Goal: Information Seeking & Learning: Learn about a topic

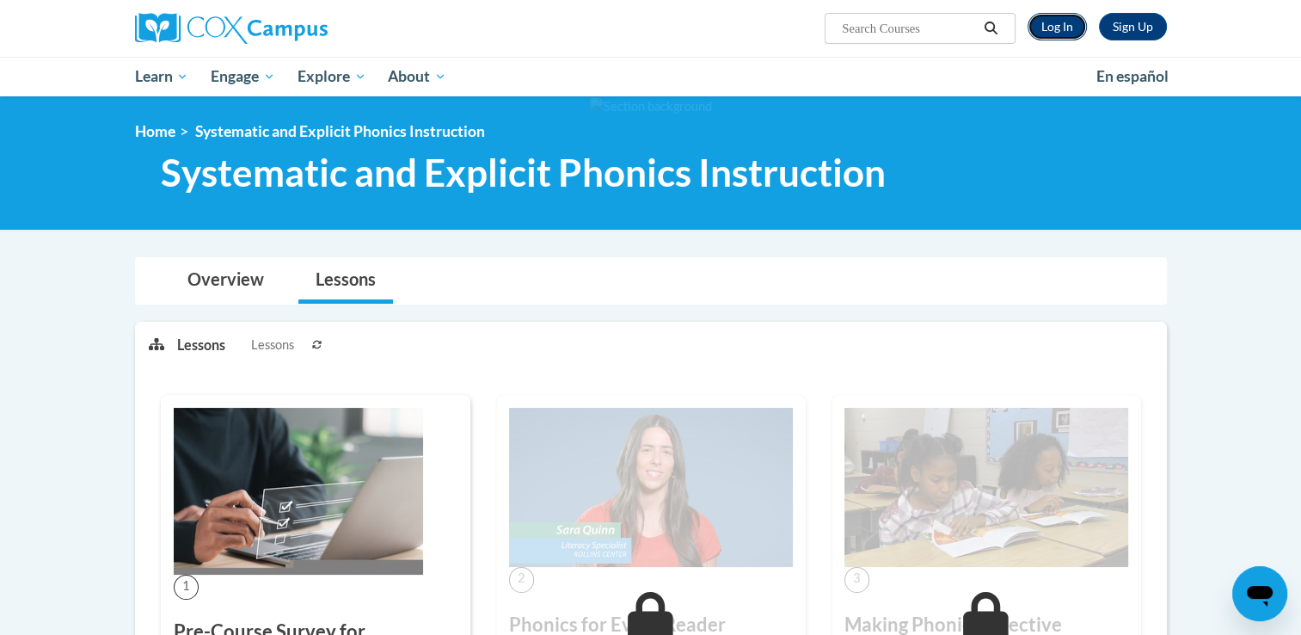
click at [1060, 33] on link "Log In" at bounding box center [1057, 27] width 59 height 28
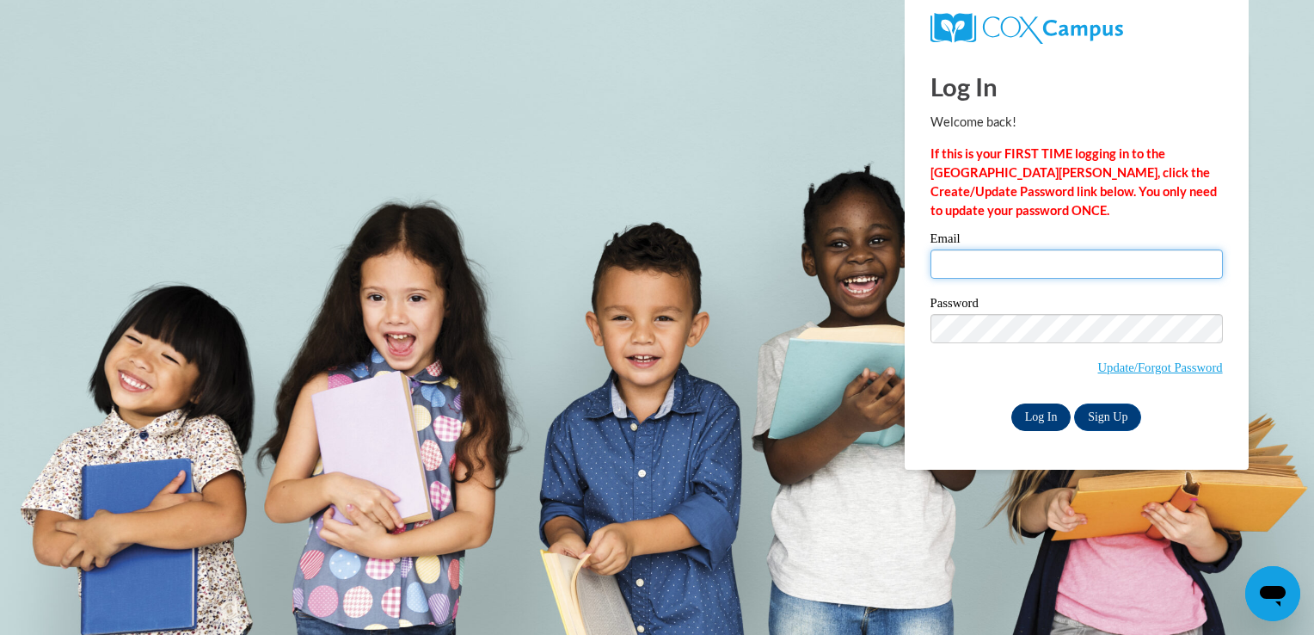
type input "aclark92@student.clayton.edu"
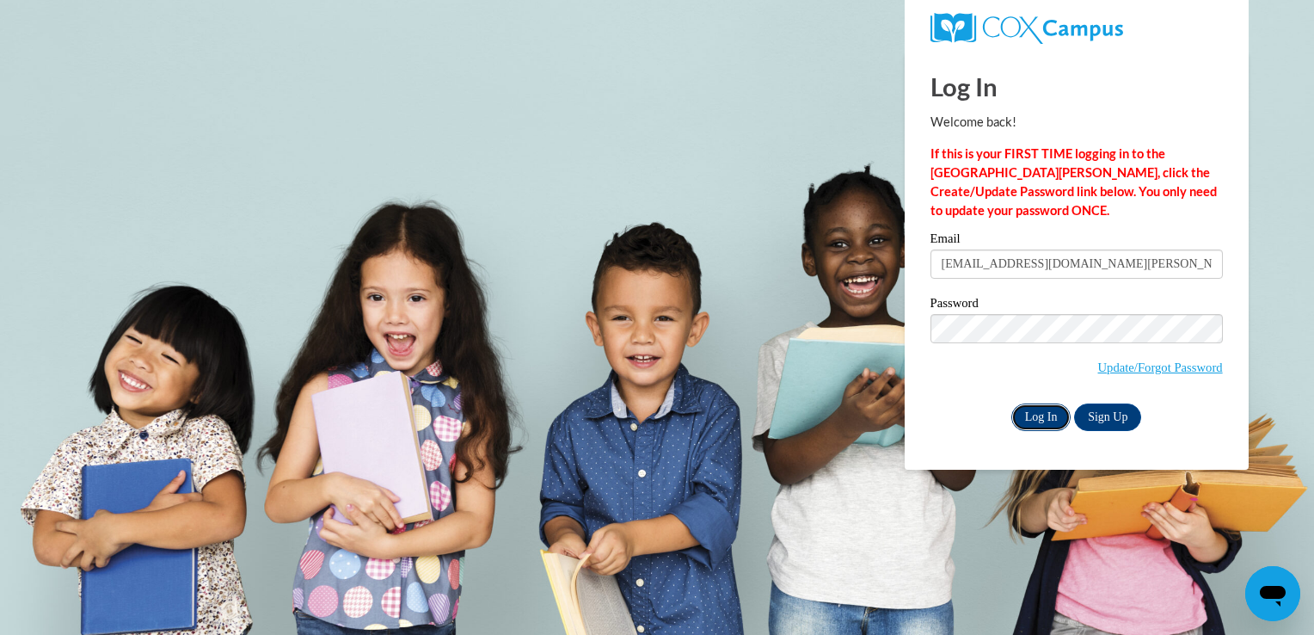
click at [1031, 418] on input "Log In" at bounding box center [1041, 417] width 60 height 28
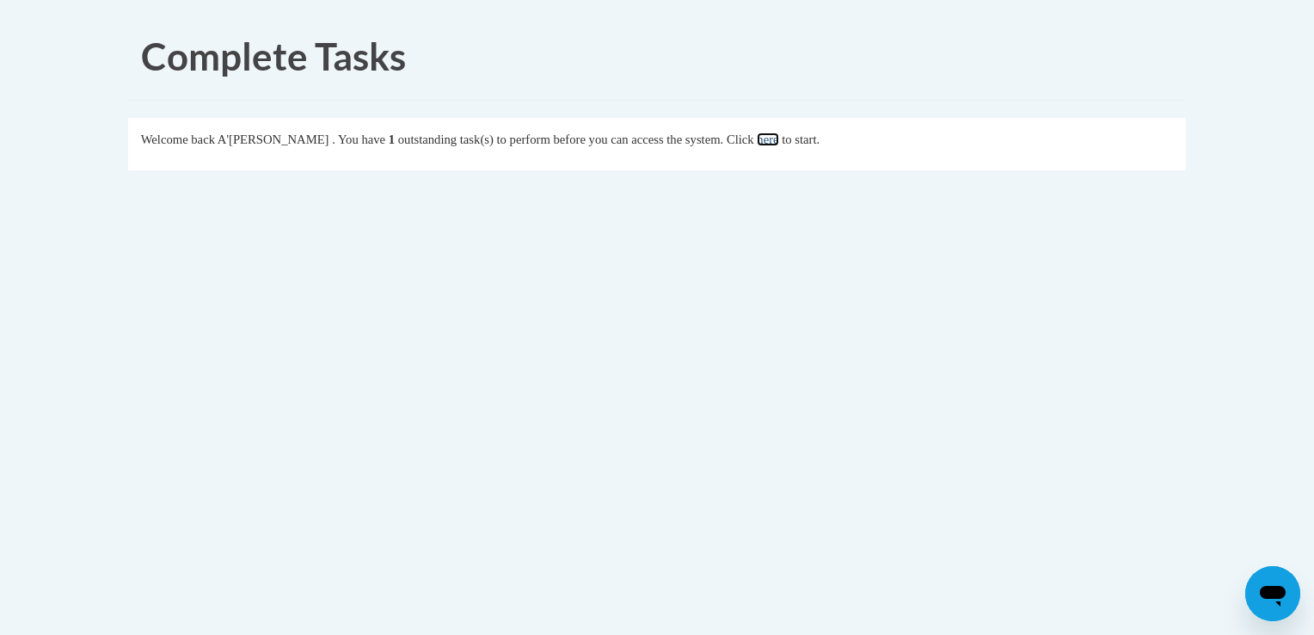
click at [778, 141] on link "here" at bounding box center [768, 139] width 22 height 14
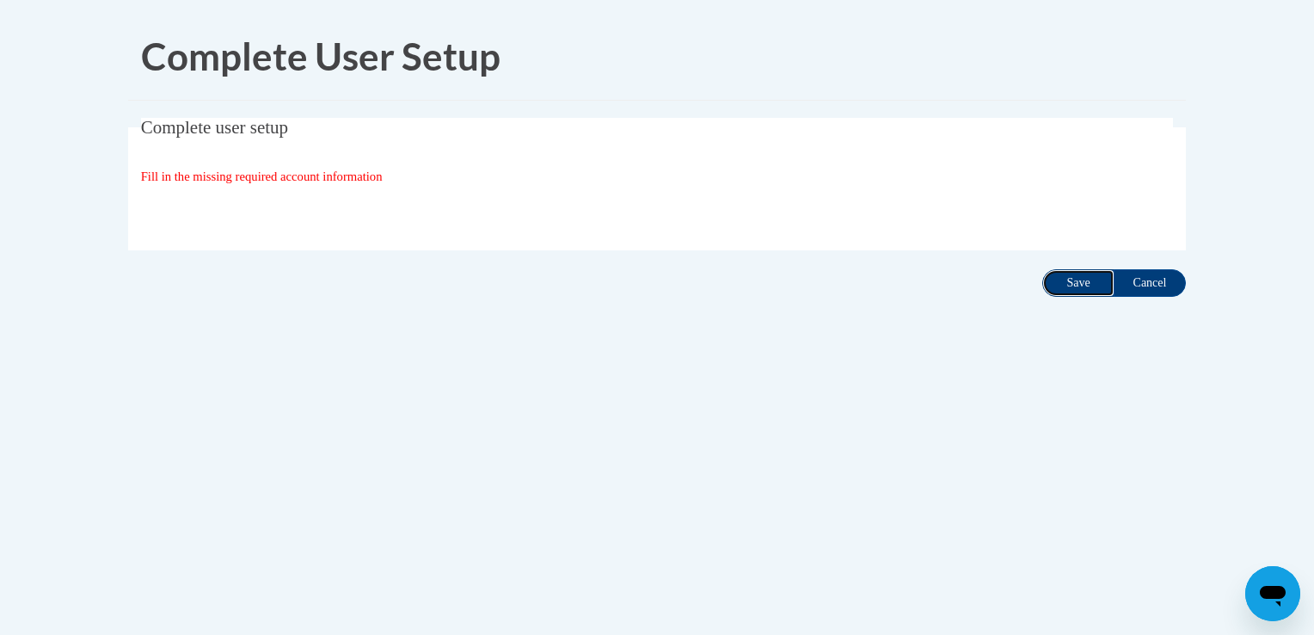
click at [1052, 282] on input "Save" at bounding box center [1078, 283] width 72 height 28
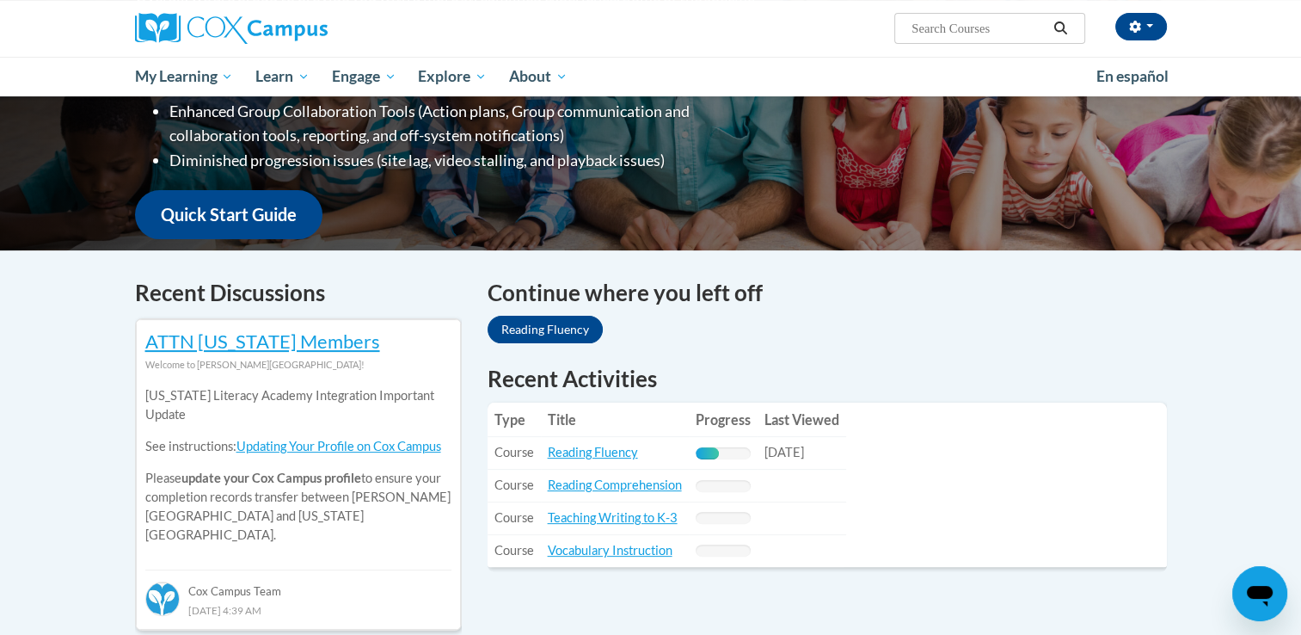
scroll to position [367, 0]
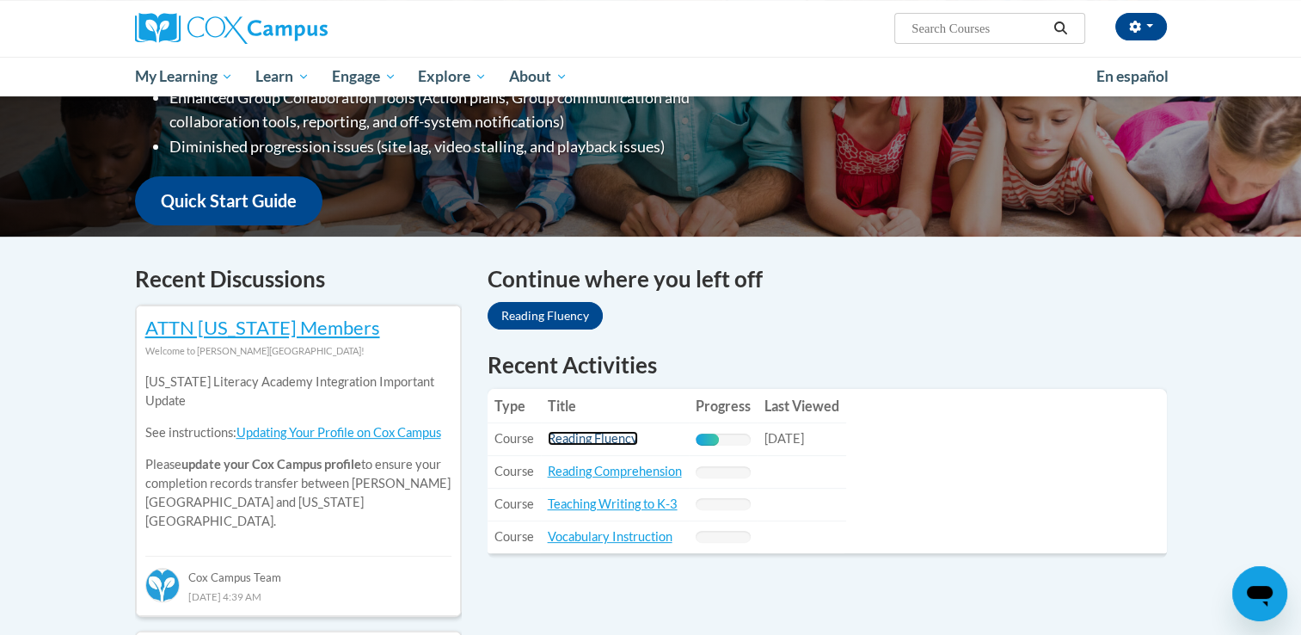
click at [588, 441] on link "Reading Fluency" at bounding box center [593, 438] width 90 height 15
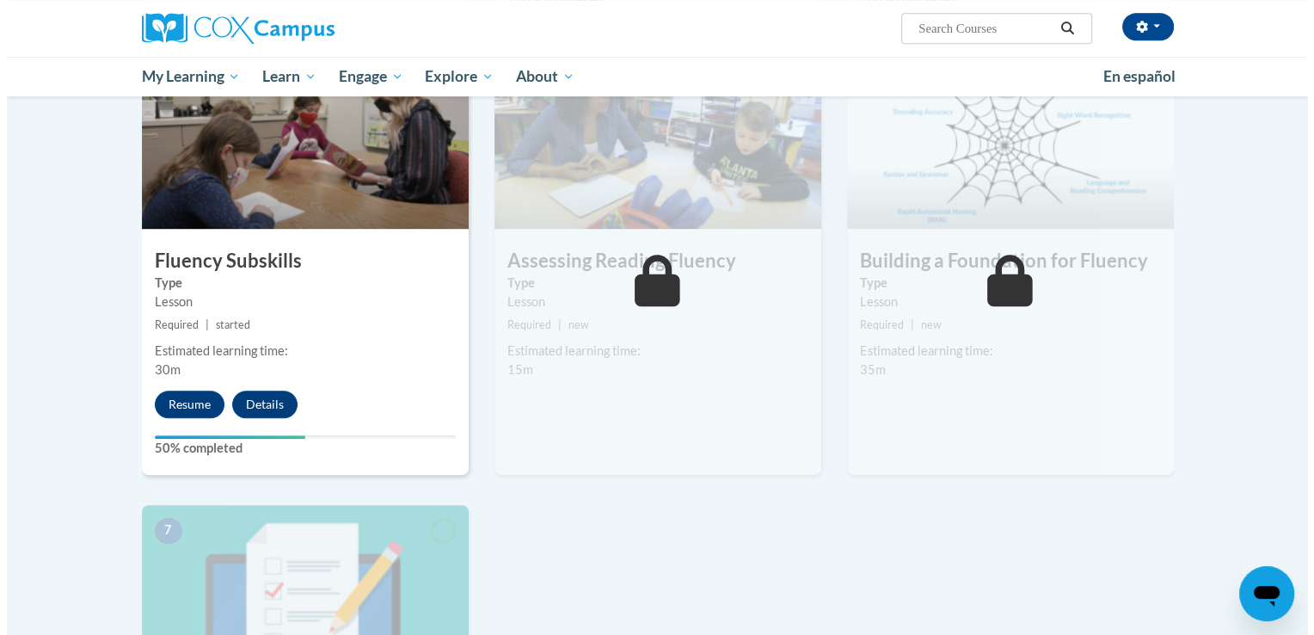
scroll to position [848, 0]
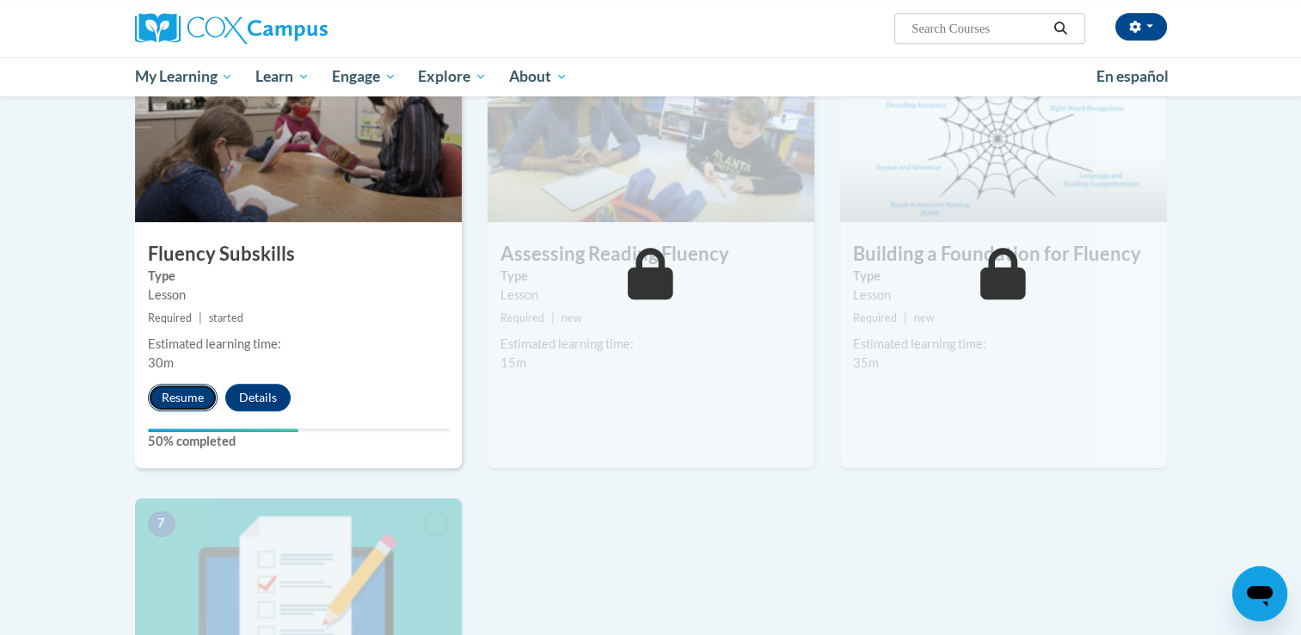
click at [181, 399] on button "Resume" at bounding box center [183, 398] width 70 height 28
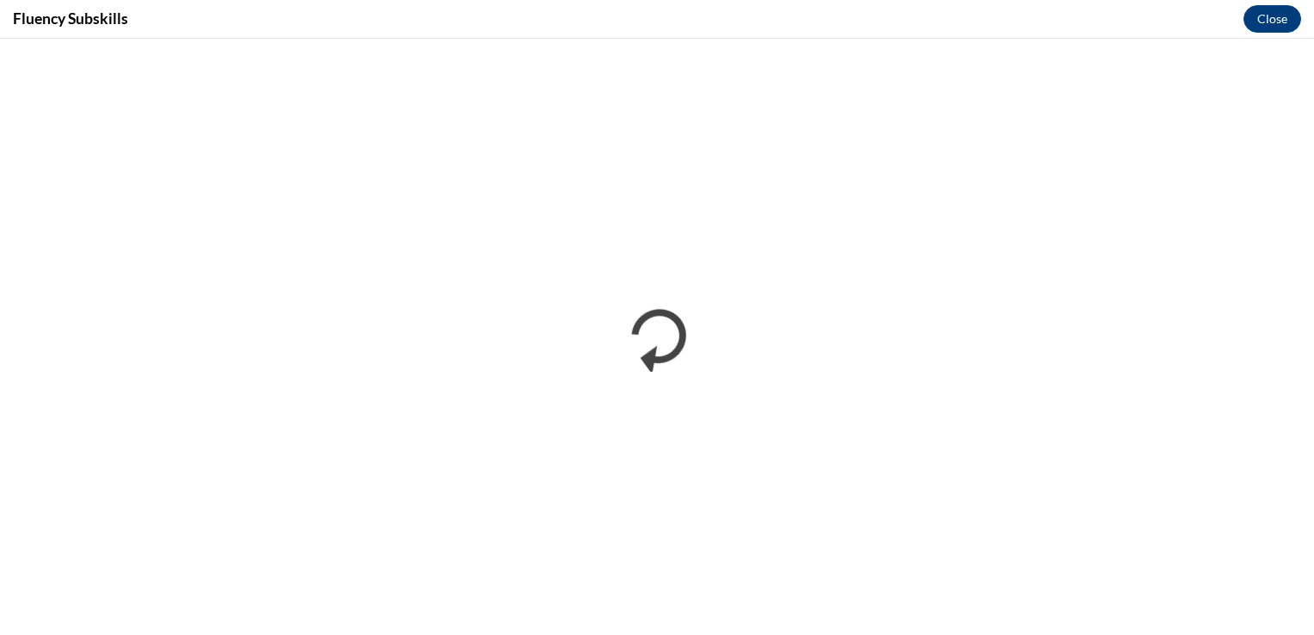
scroll to position [0, 0]
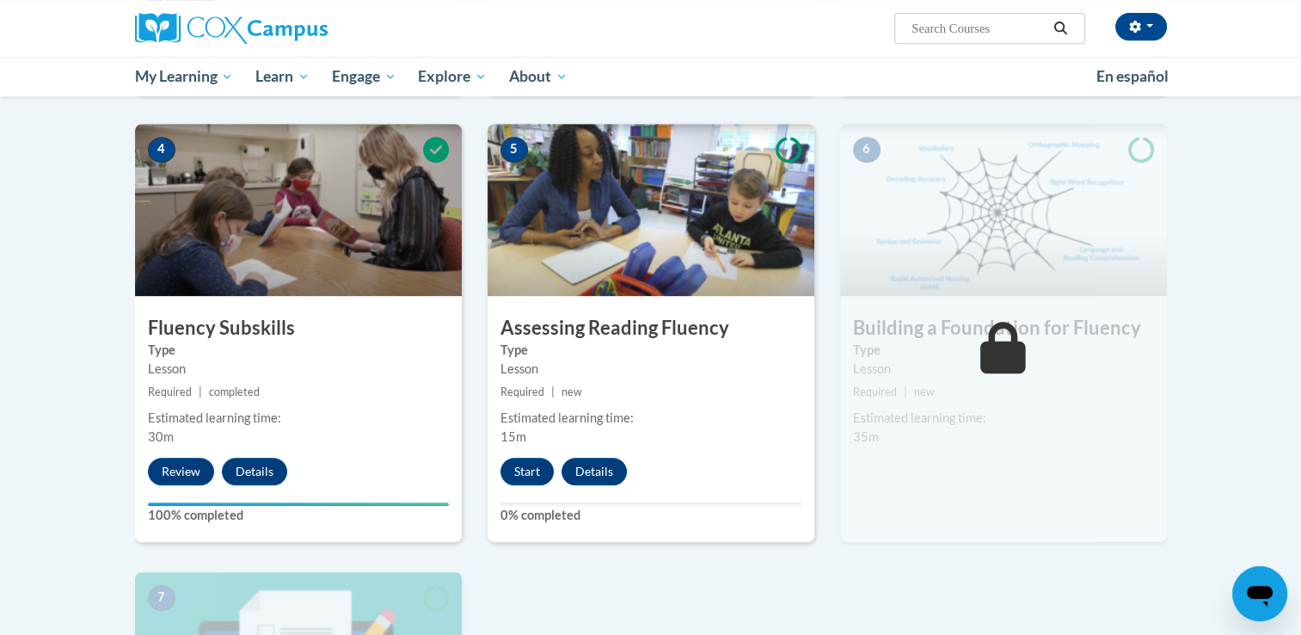
scroll to position [765, 0]
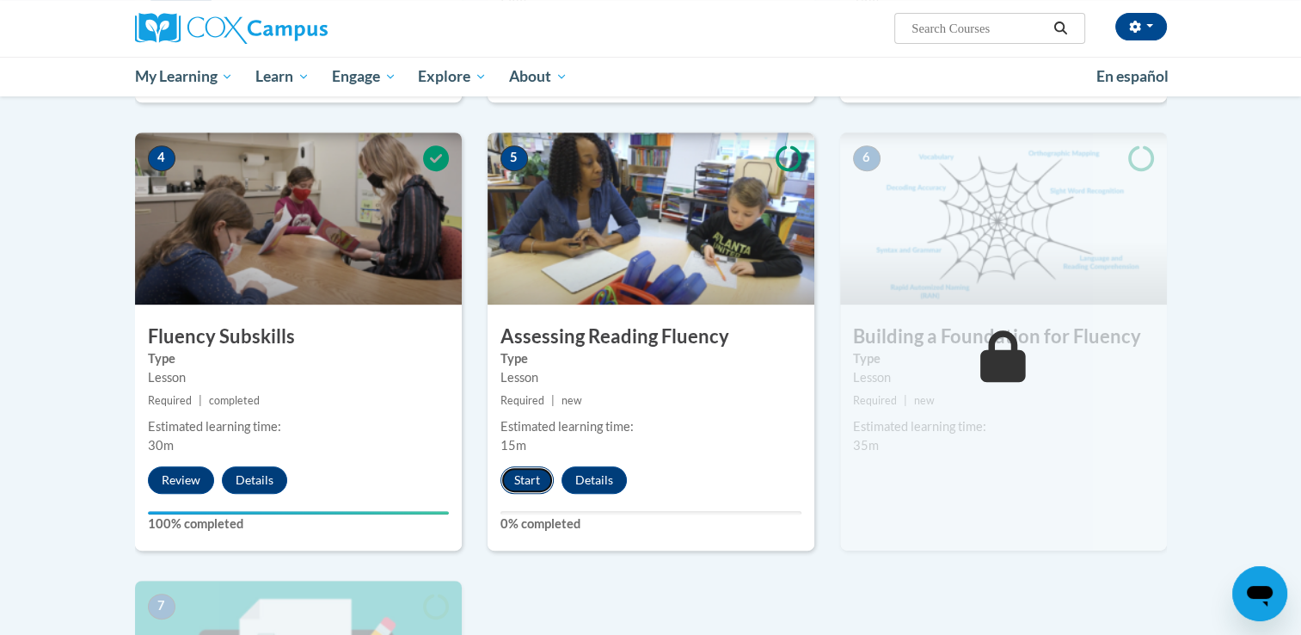
click at [514, 470] on button "Start" at bounding box center [527, 480] width 53 height 28
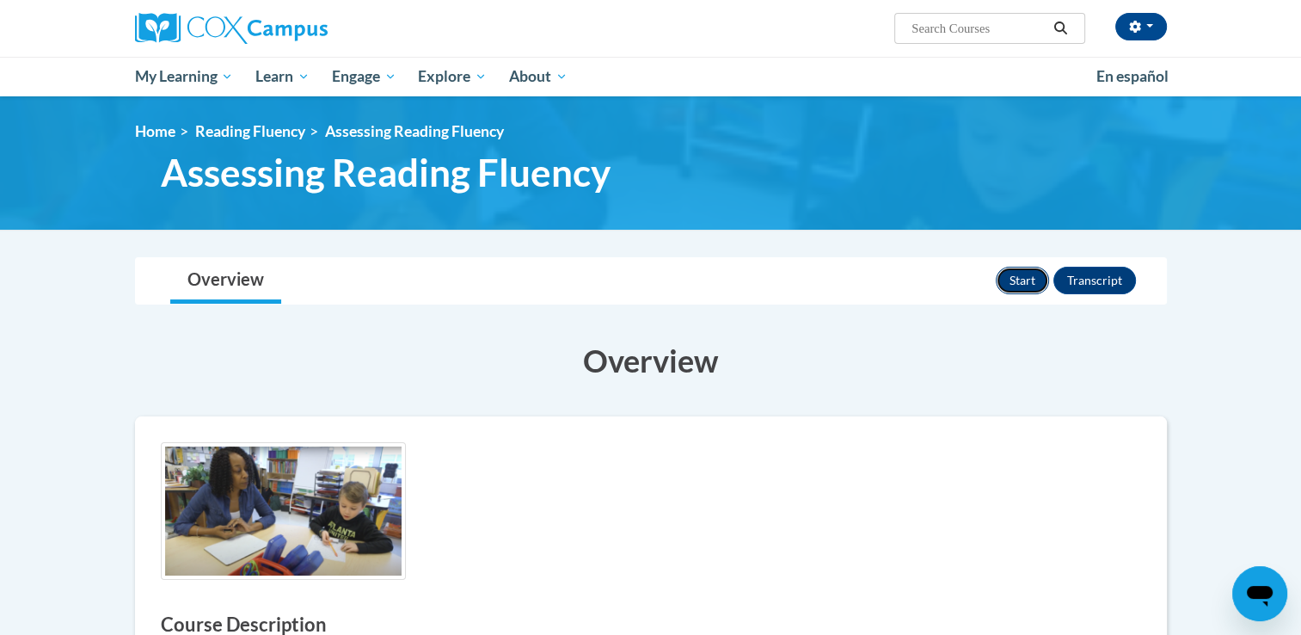
click at [1027, 280] on button "Start" at bounding box center [1022, 281] width 53 height 28
